Goal: Book appointment/travel/reservation

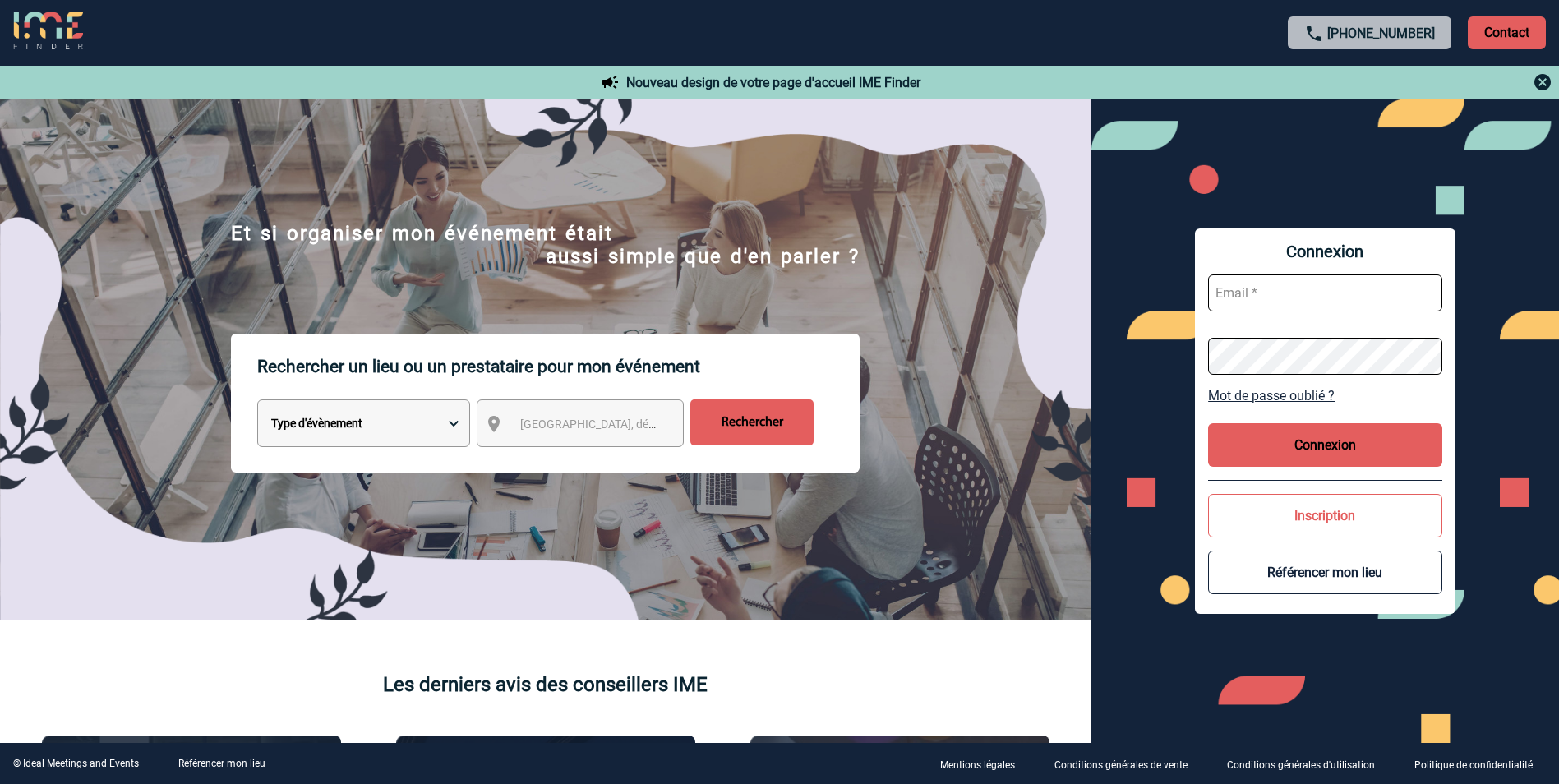
click at [438, 414] on select "Type d'évènement Séminaire avec nuitée Réunion Repas de groupe Team Building & …" at bounding box center [364, 423] width 213 height 47
select select "4"
click at [257, 402] on select "Type d'évènement Séminaire avec nuitée Réunion Repas de groupe Team Building & …" at bounding box center [364, 423] width 213 height 47
click at [555, 428] on span "Ville, département, région..." at bounding box center [635, 424] width 228 height 13
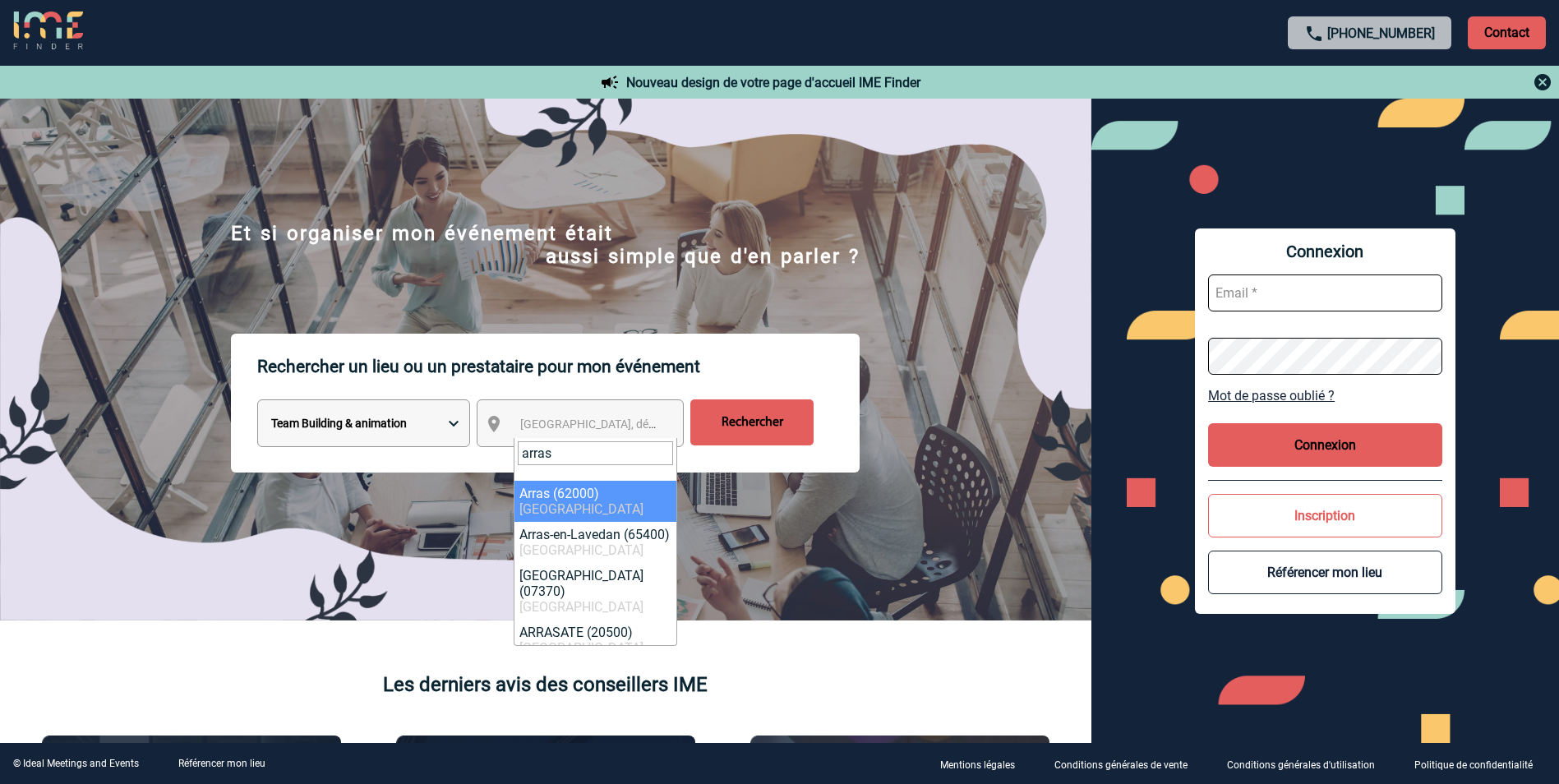
type input "arras"
select select "15435"
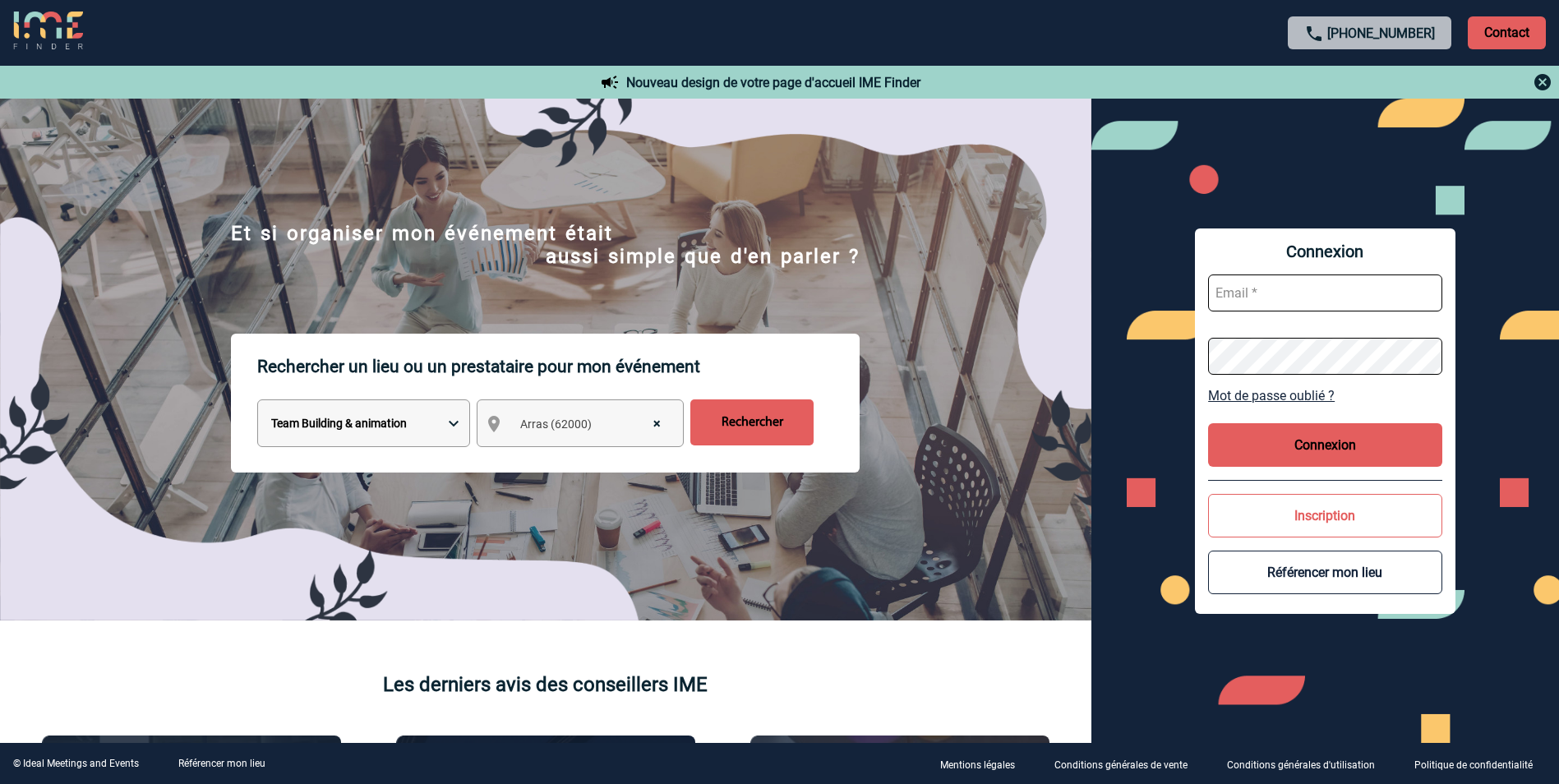
click at [765, 422] on input "Rechercher" at bounding box center [752, 422] width 123 height 46
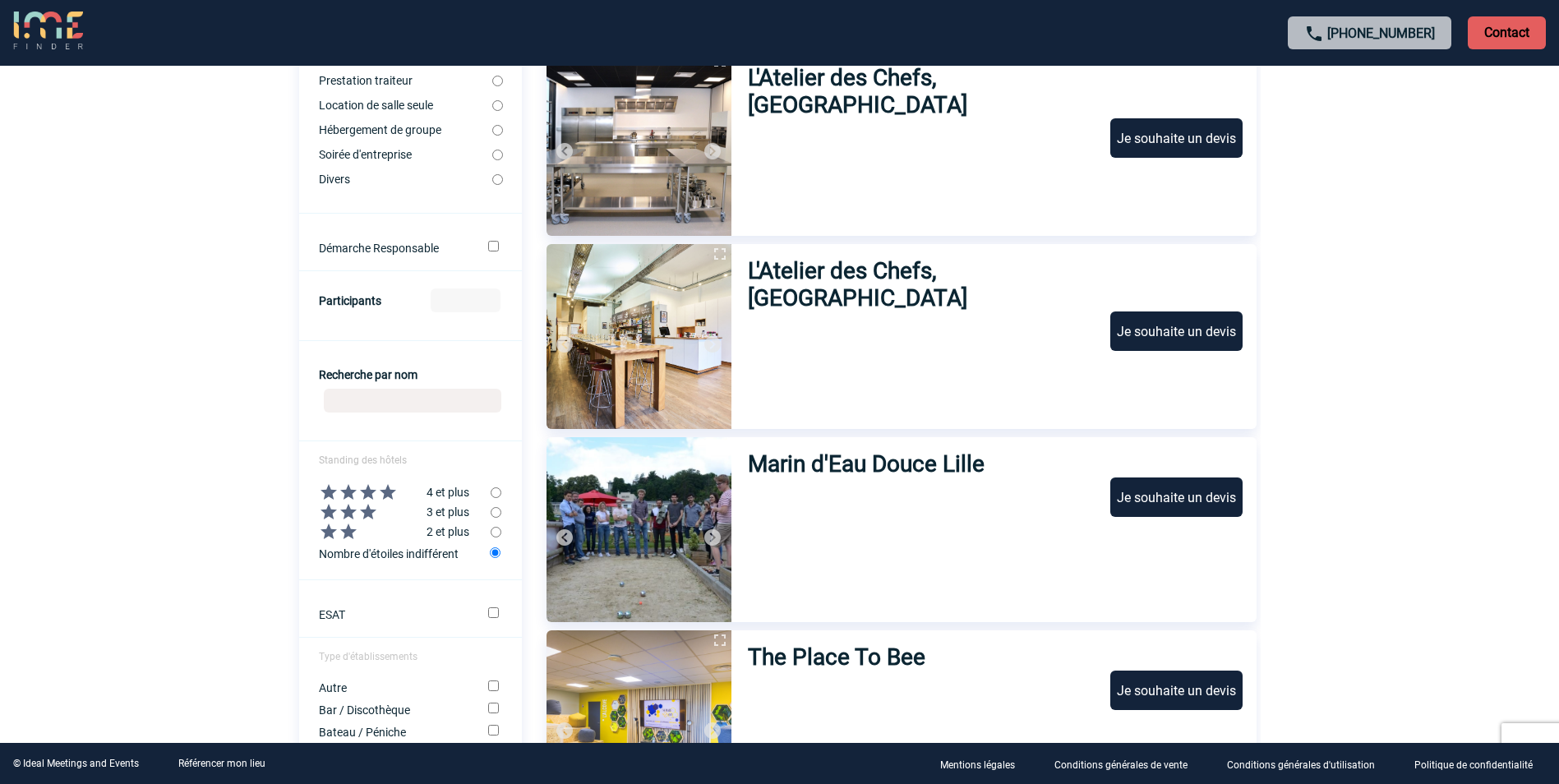
scroll to position [532, 0]
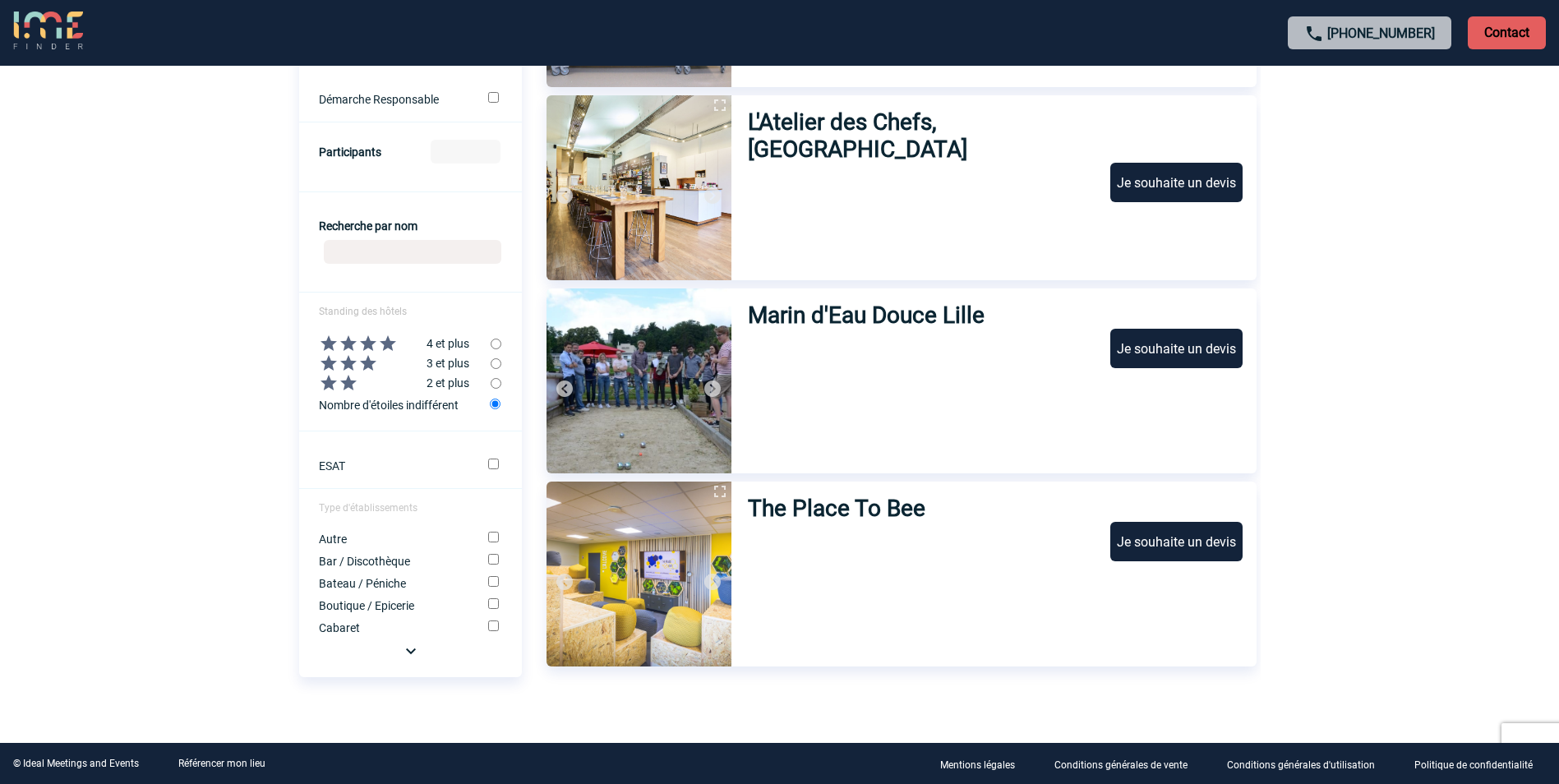
click at [862, 509] on h3 "The Place To Bee" at bounding box center [839, 508] width 182 height 27
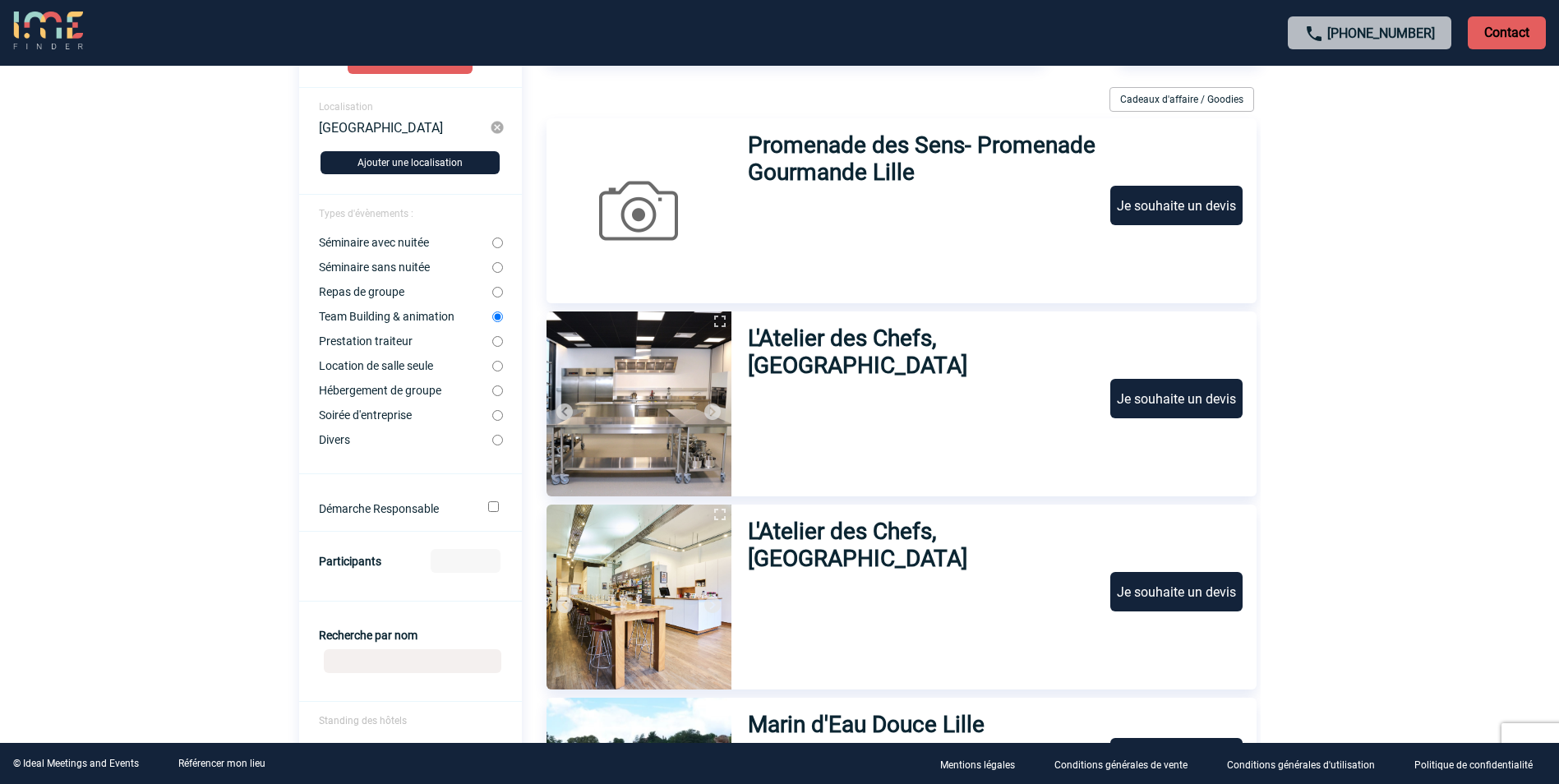
click at [659, 386] on img at bounding box center [639, 404] width 185 height 185
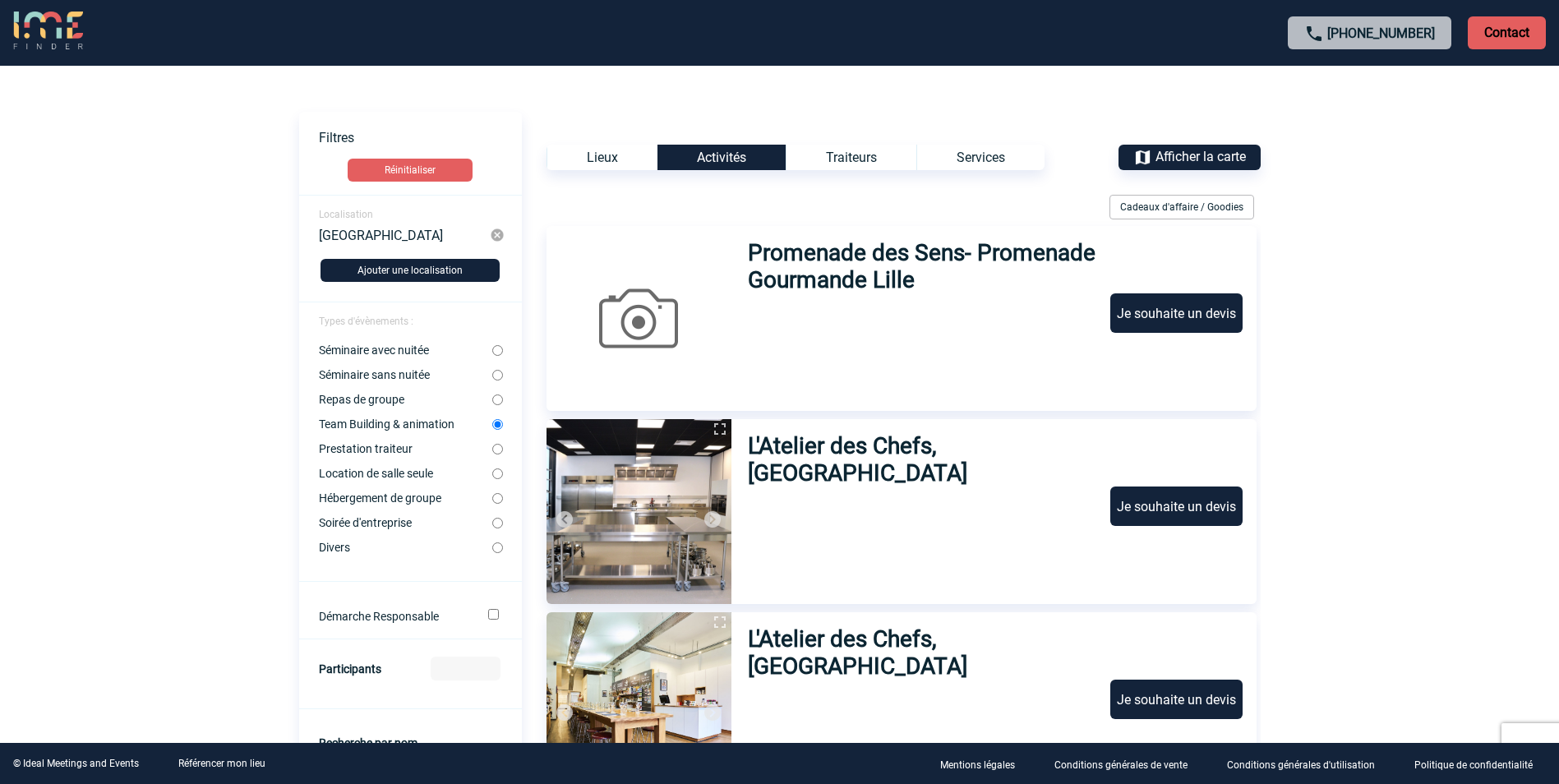
scroll to position [0, 0]
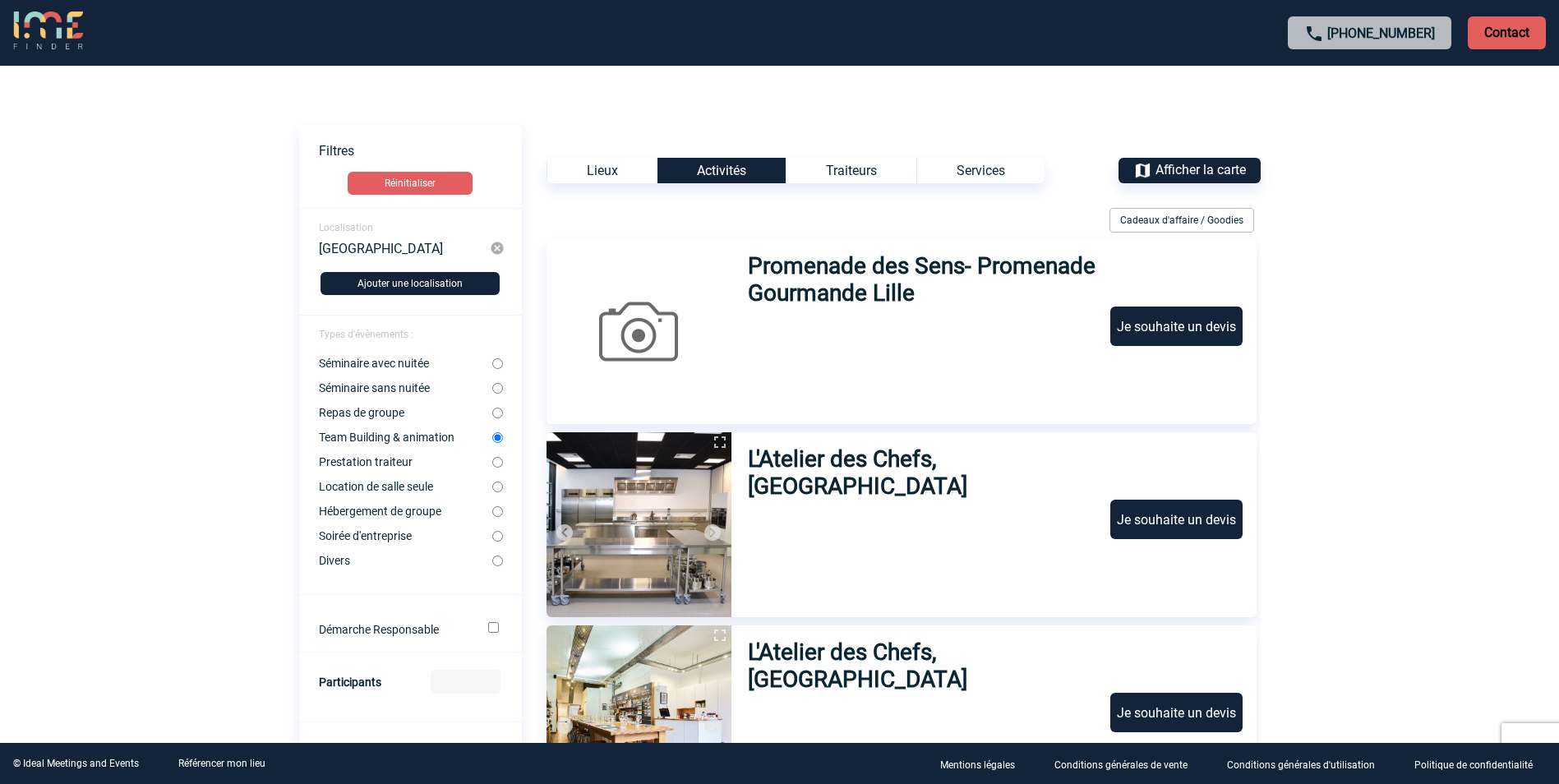
click at [1512, 32] on p "Contact" at bounding box center [1507, 32] width 78 height 32
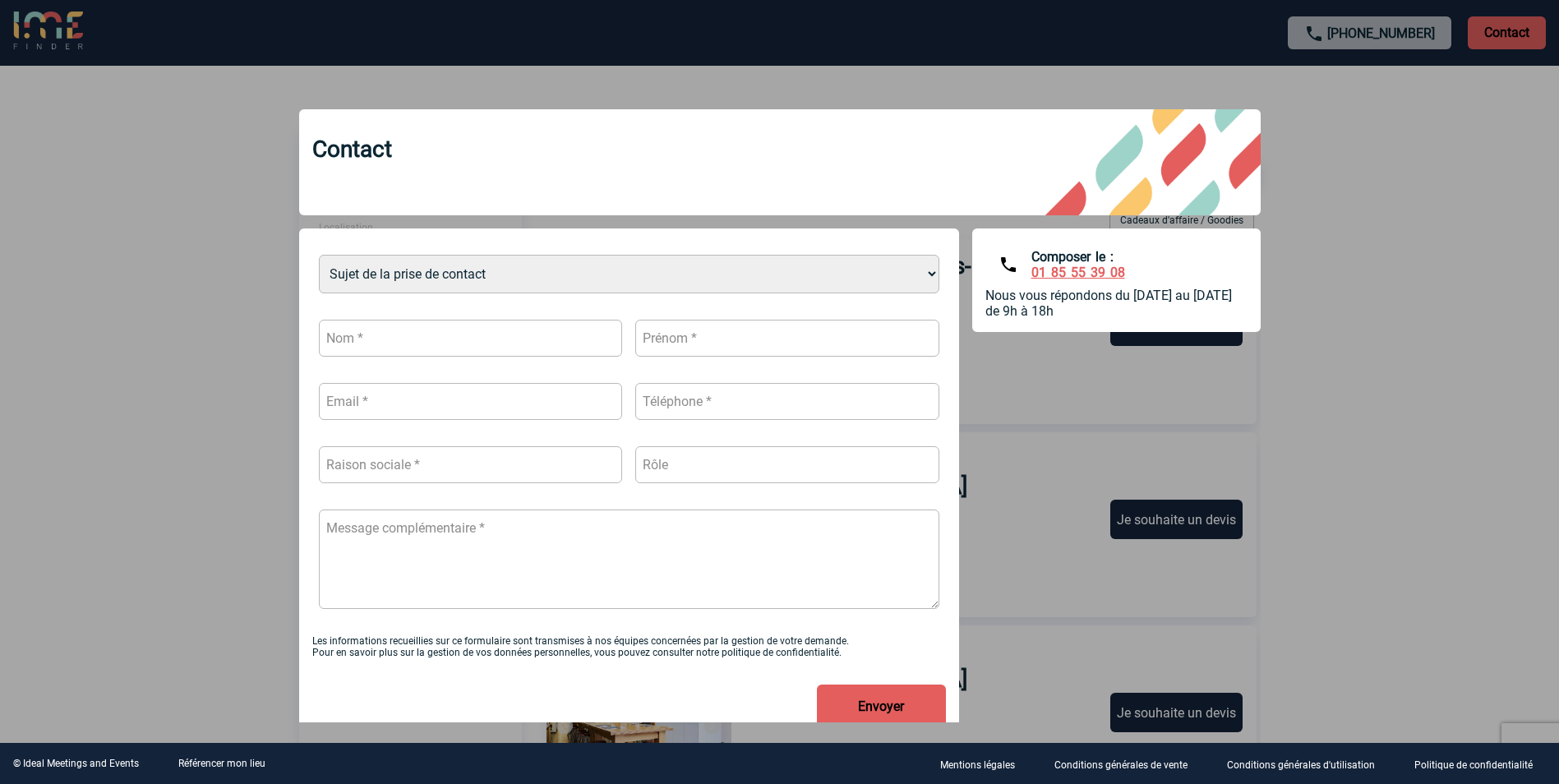
click at [1479, 345] on div at bounding box center [780, 392] width 1559 height 784
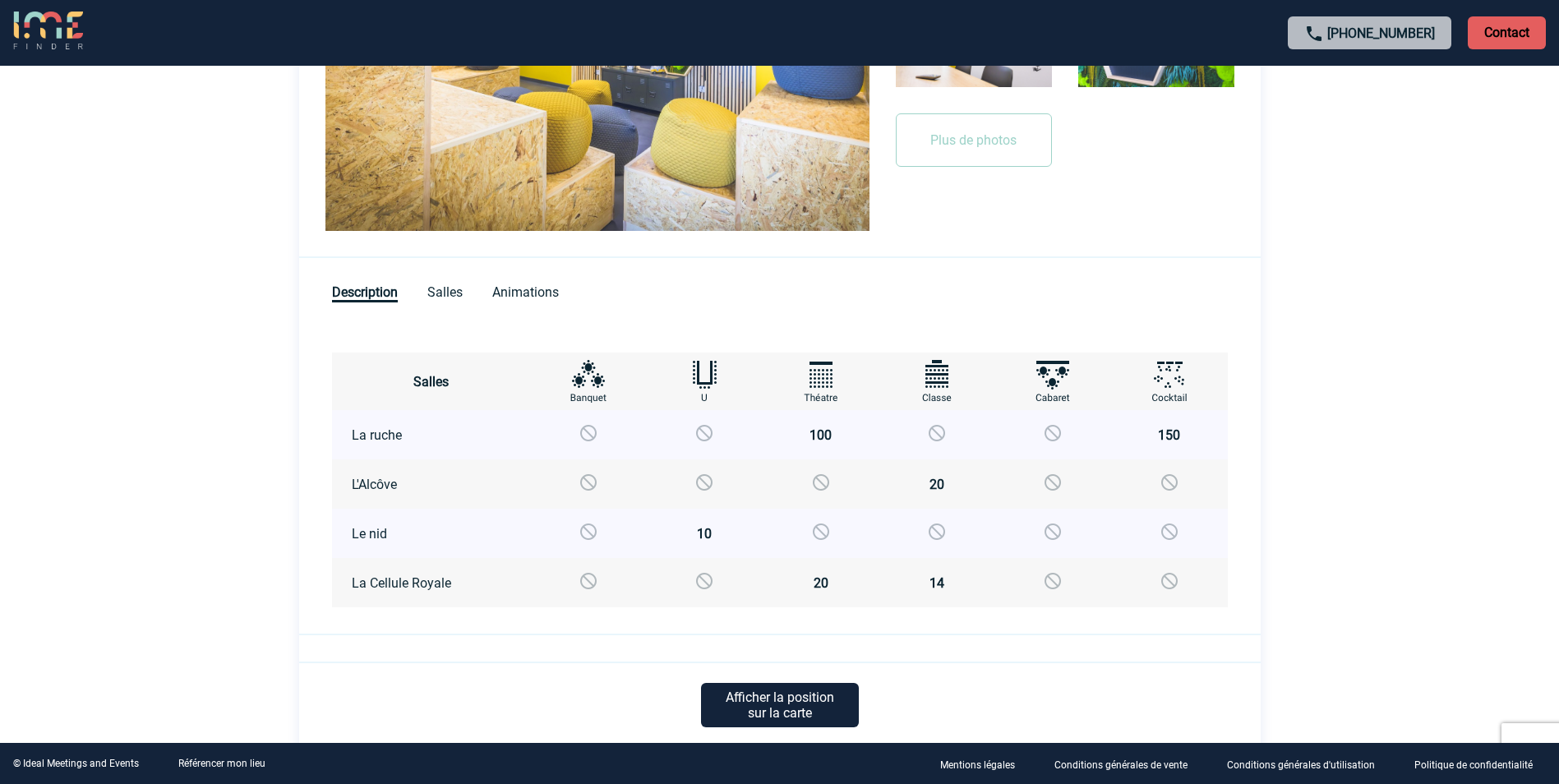
scroll to position [623, 0]
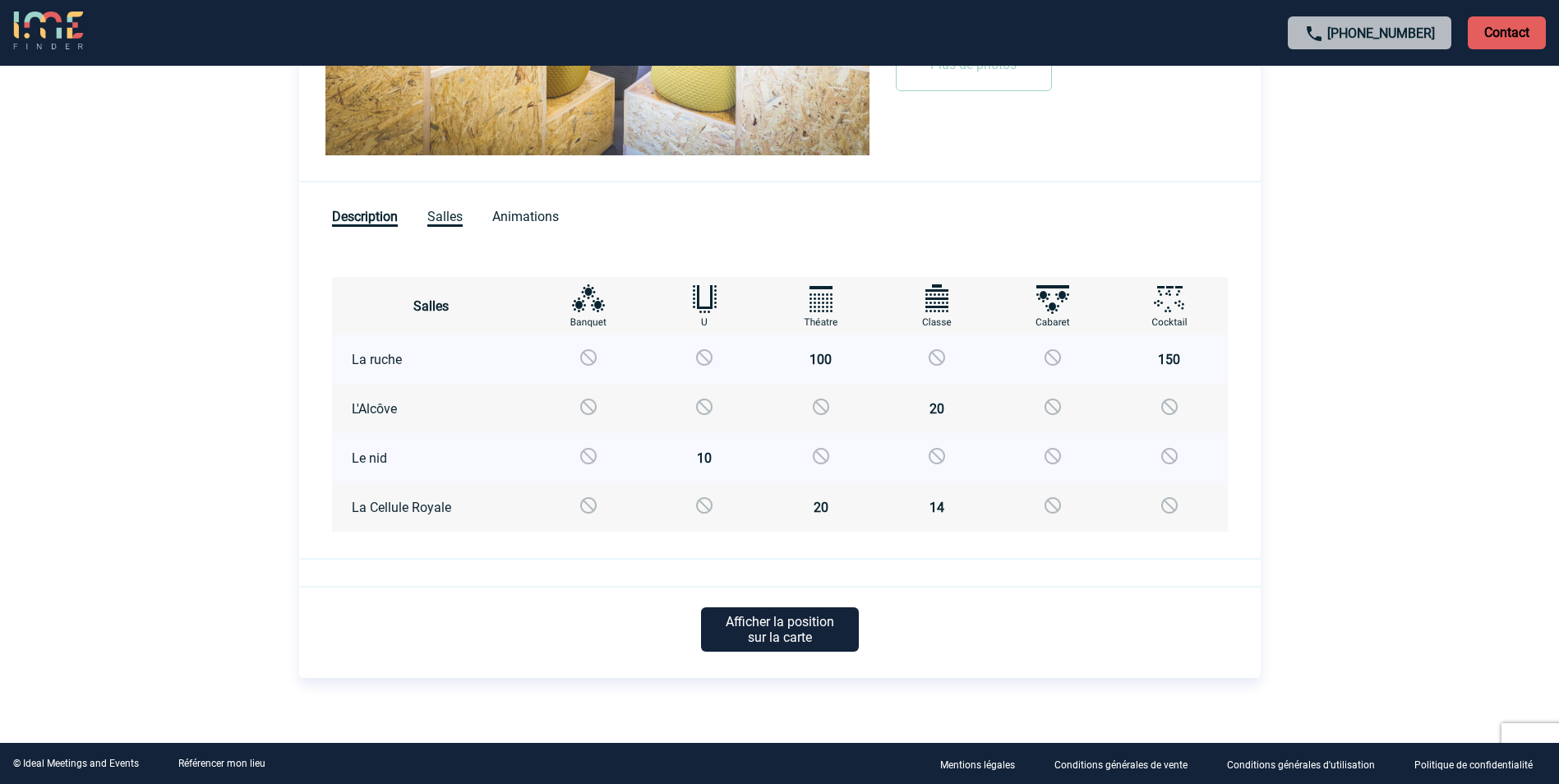
click at [446, 220] on span "Salles" at bounding box center [445, 218] width 35 height 18
click at [500, 219] on span "Animations" at bounding box center [525, 216] width 67 height 16
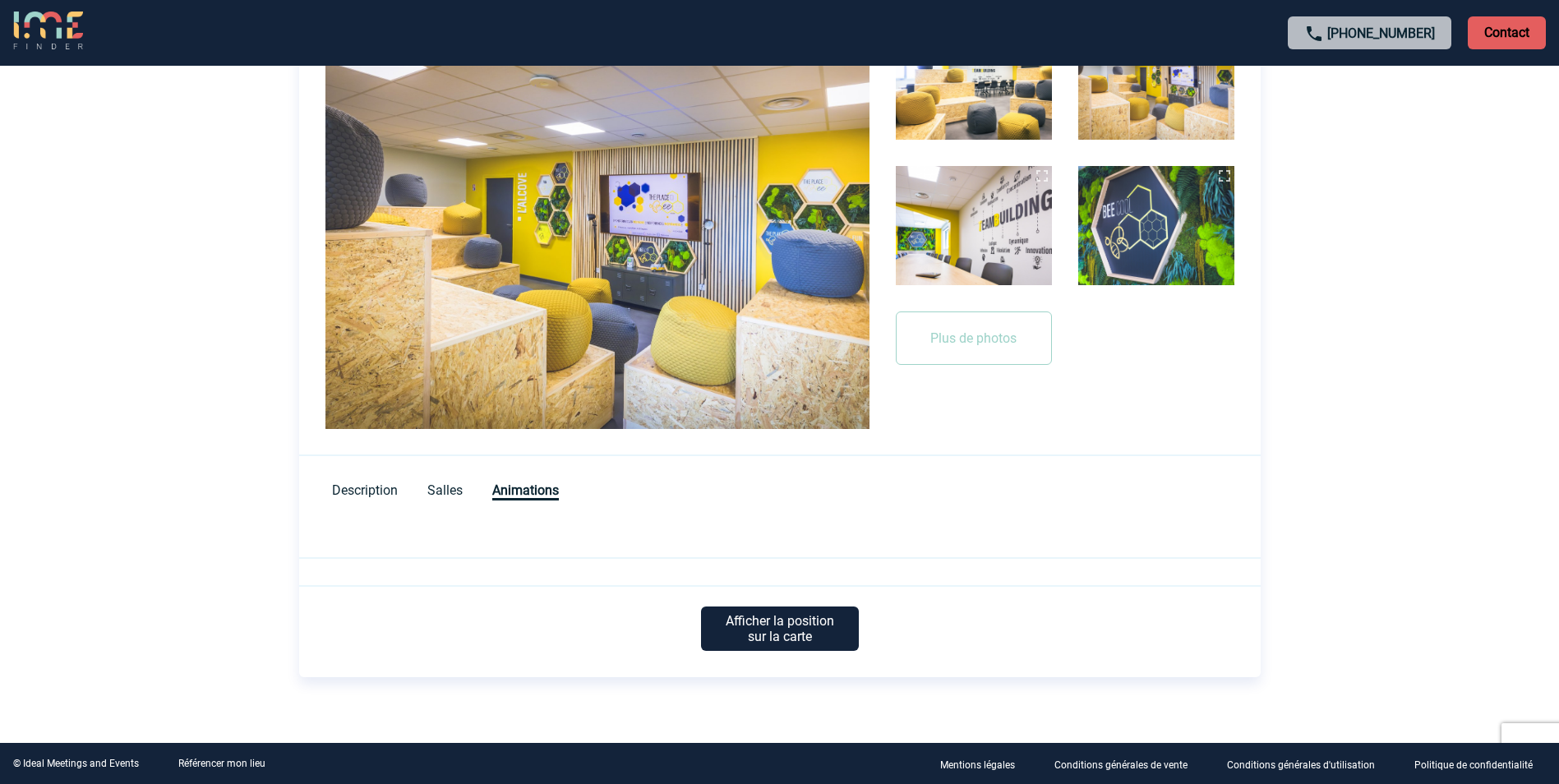
scroll to position [348, 0]
click at [777, 628] on p "Afficher la position sur la carte" at bounding box center [780, 628] width 157 height 44
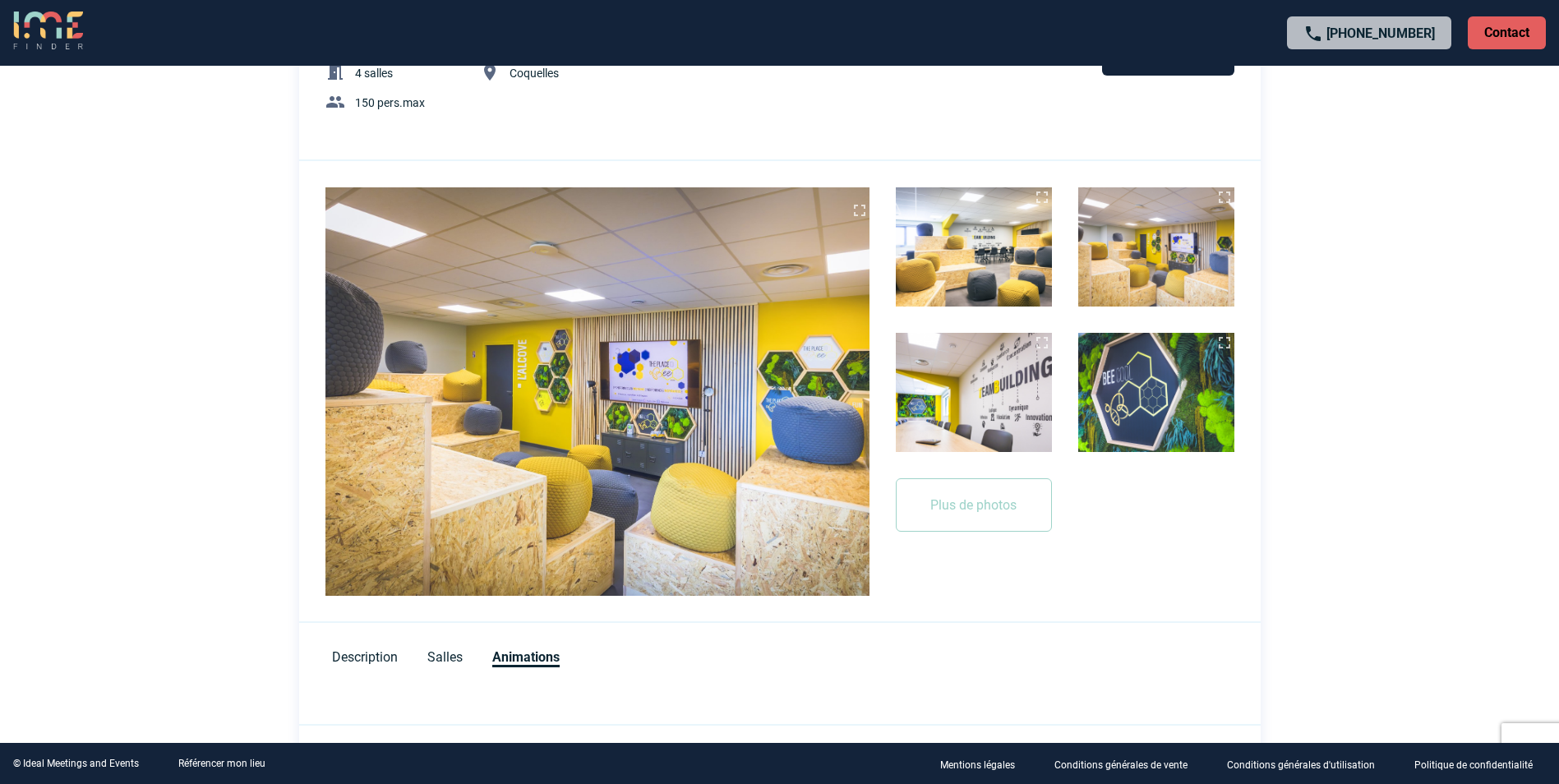
scroll to position [0, 0]
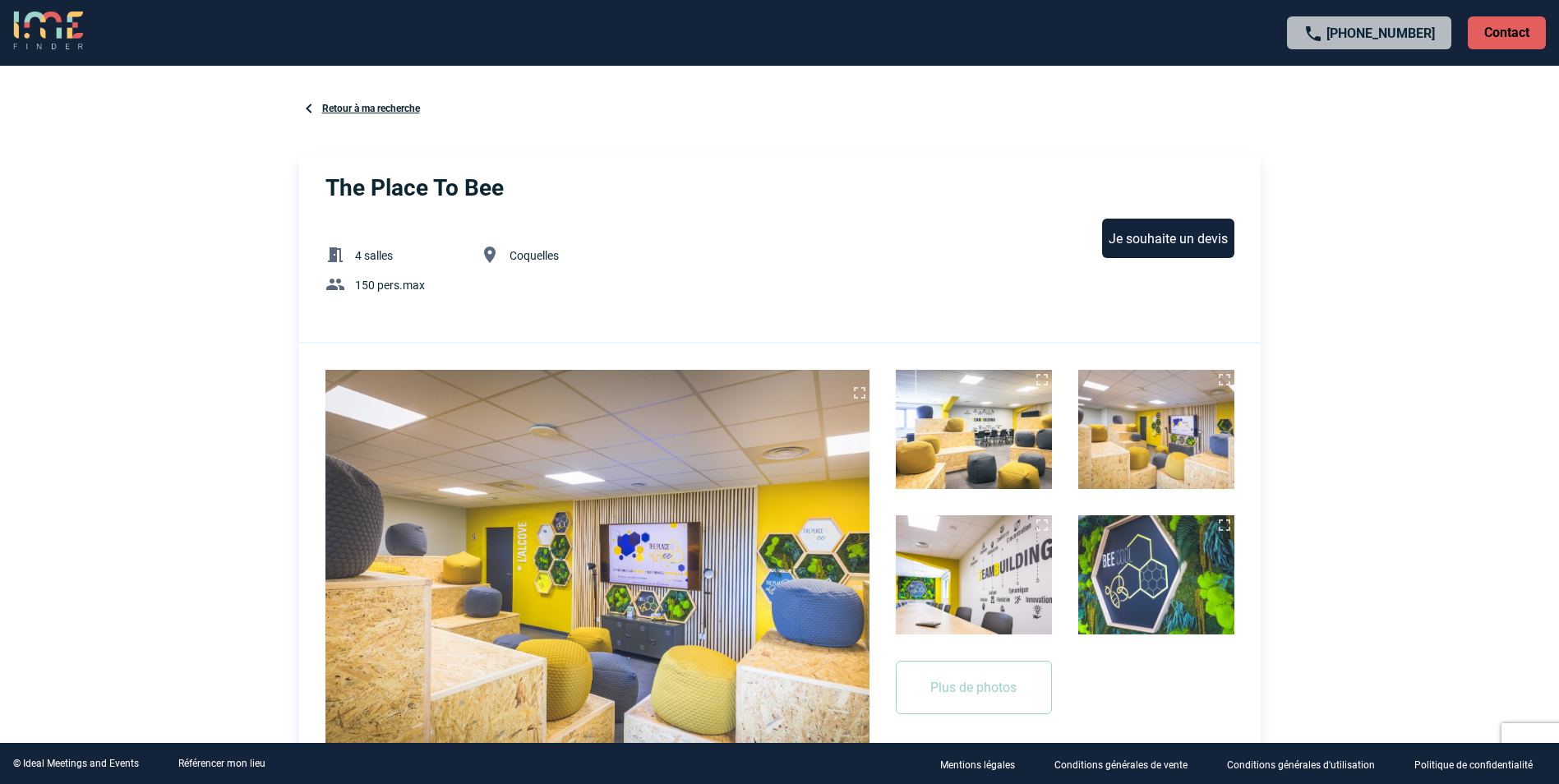
click at [380, 104] on link "Retour à ma recherche" at bounding box center [371, 108] width 97 height 12
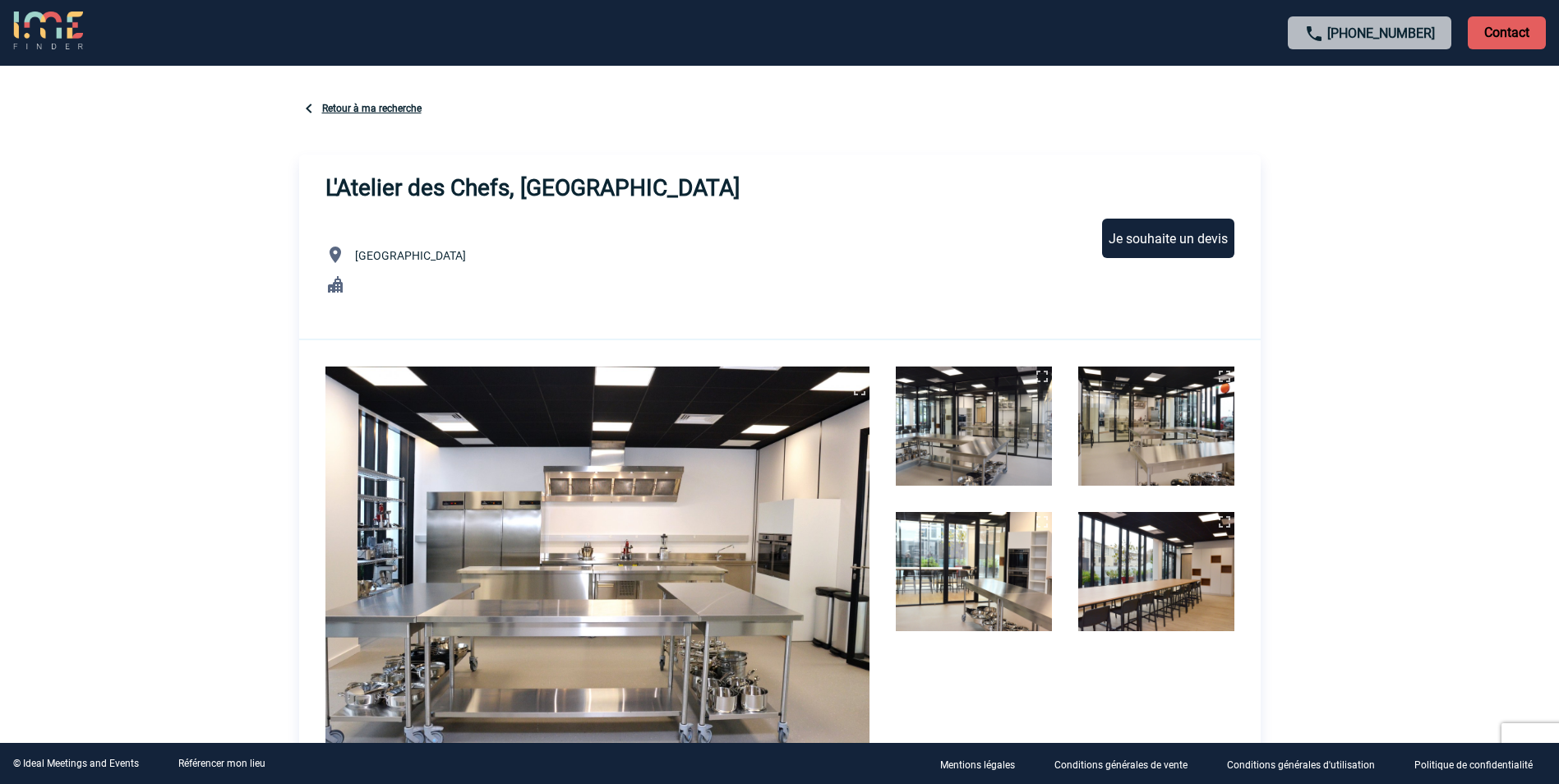
click at [358, 111] on link "Retour à ma recherche" at bounding box center [371, 108] width 99 height 12
